Goal: Check status

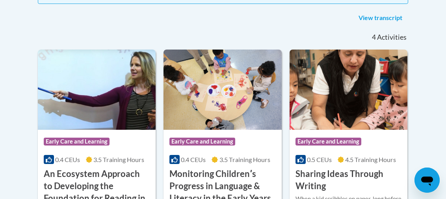
scroll to position [203, 0]
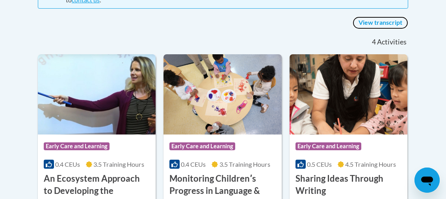
click at [390, 20] on link "View transcript" at bounding box center [381, 23] width 56 height 13
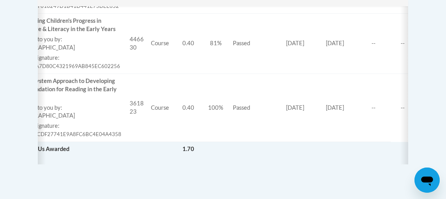
scroll to position [0, 24]
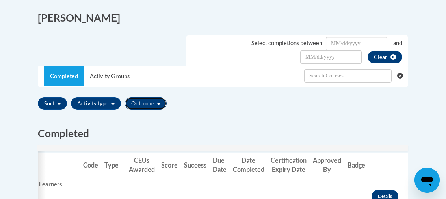
click at [152, 103] on button "Outcome" at bounding box center [146, 103] width 42 height 13
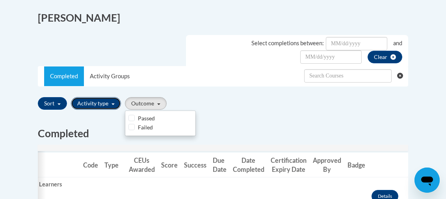
click at [102, 103] on button "Activity type" at bounding box center [96, 103] width 50 height 13
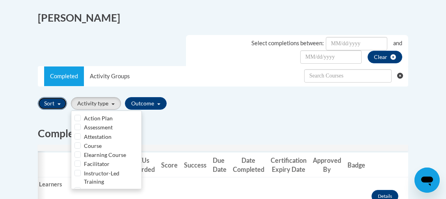
click at [53, 102] on button "Sort" at bounding box center [52, 103] width 29 height 13
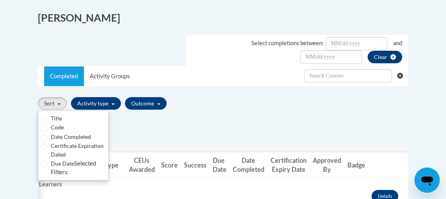
click at [192, 112] on div "Sort Title Code Date Completed Certificate Expiration Dated Due Date Selected F…" at bounding box center [223, 104] width 371 height 19
